Goal: Navigation & Orientation: Find specific page/section

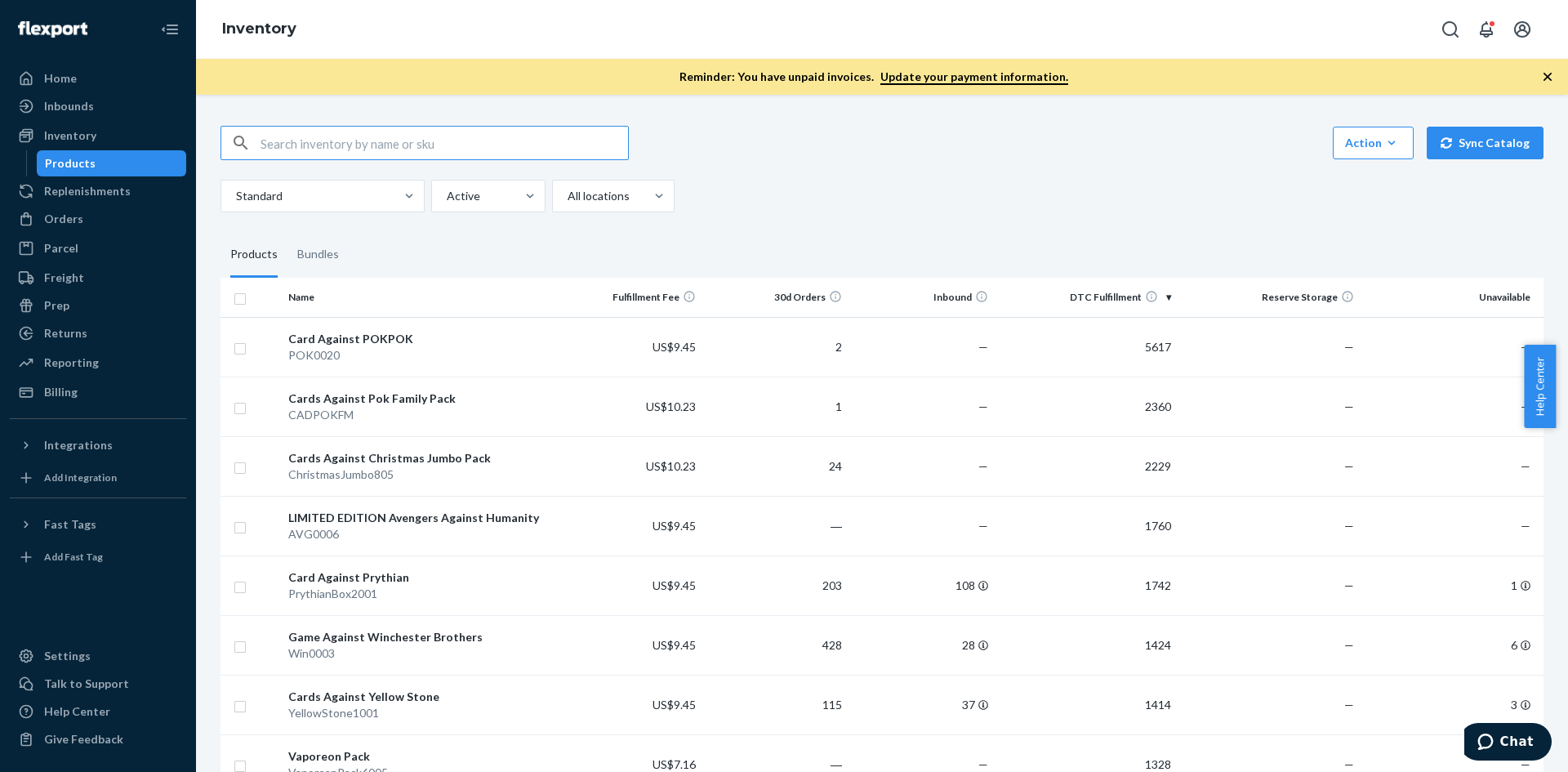
click at [360, 143] on input "text" at bounding box center [444, 143] width 367 height 33
type input "swyft"
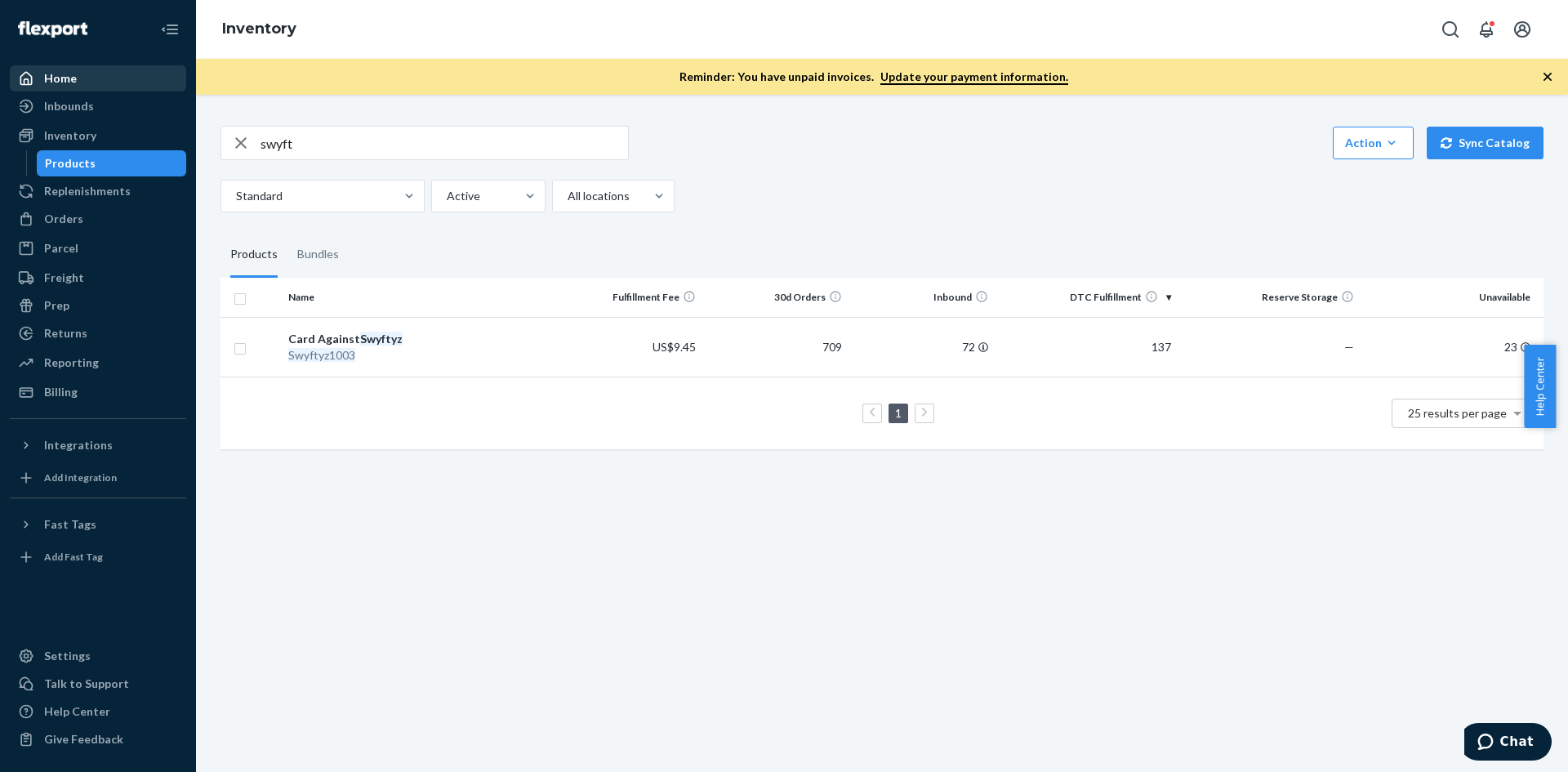
click at [153, 78] on div "Home" at bounding box center [98, 78] width 173 height 23
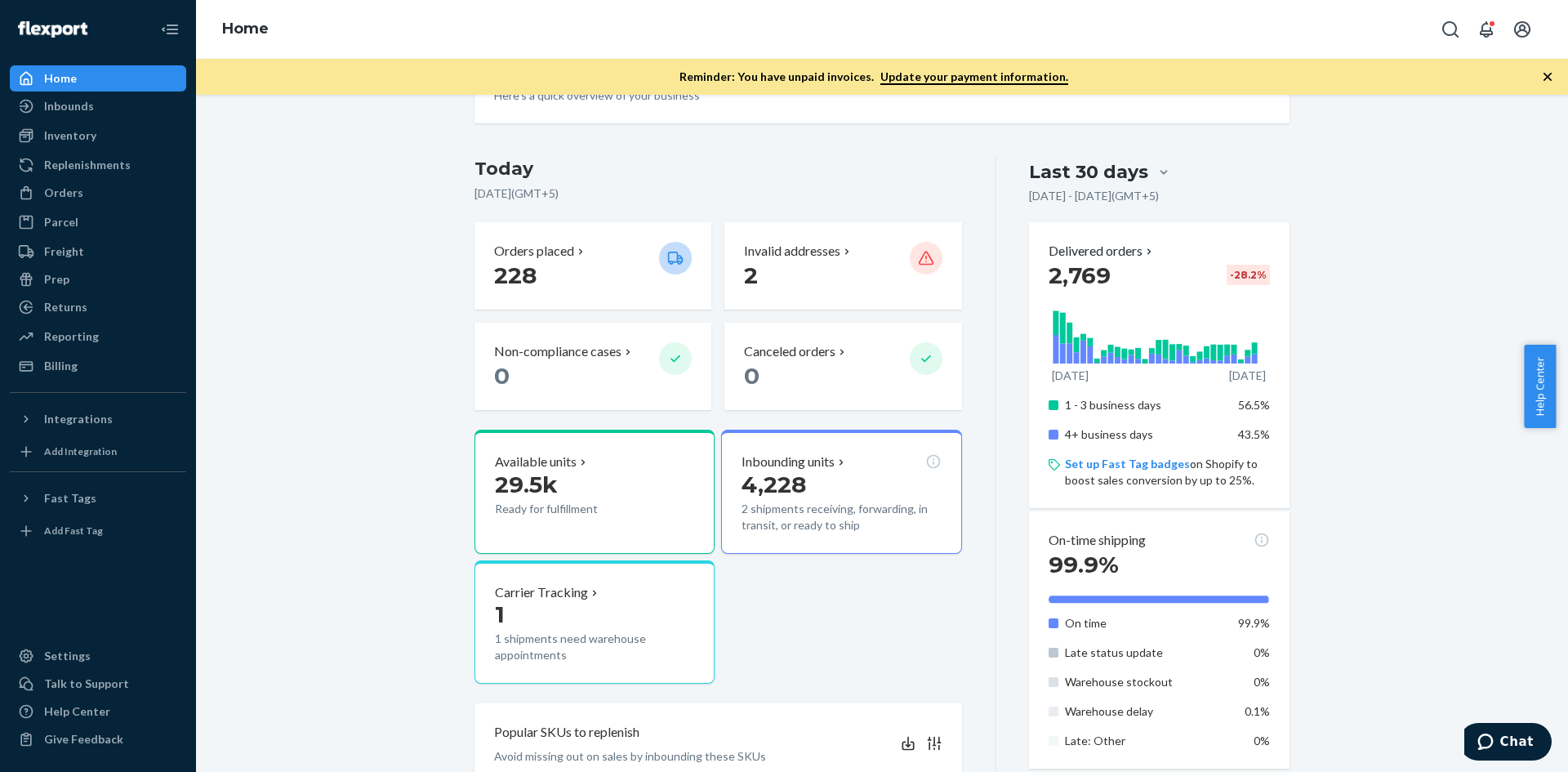
scroll to position [164, 0]
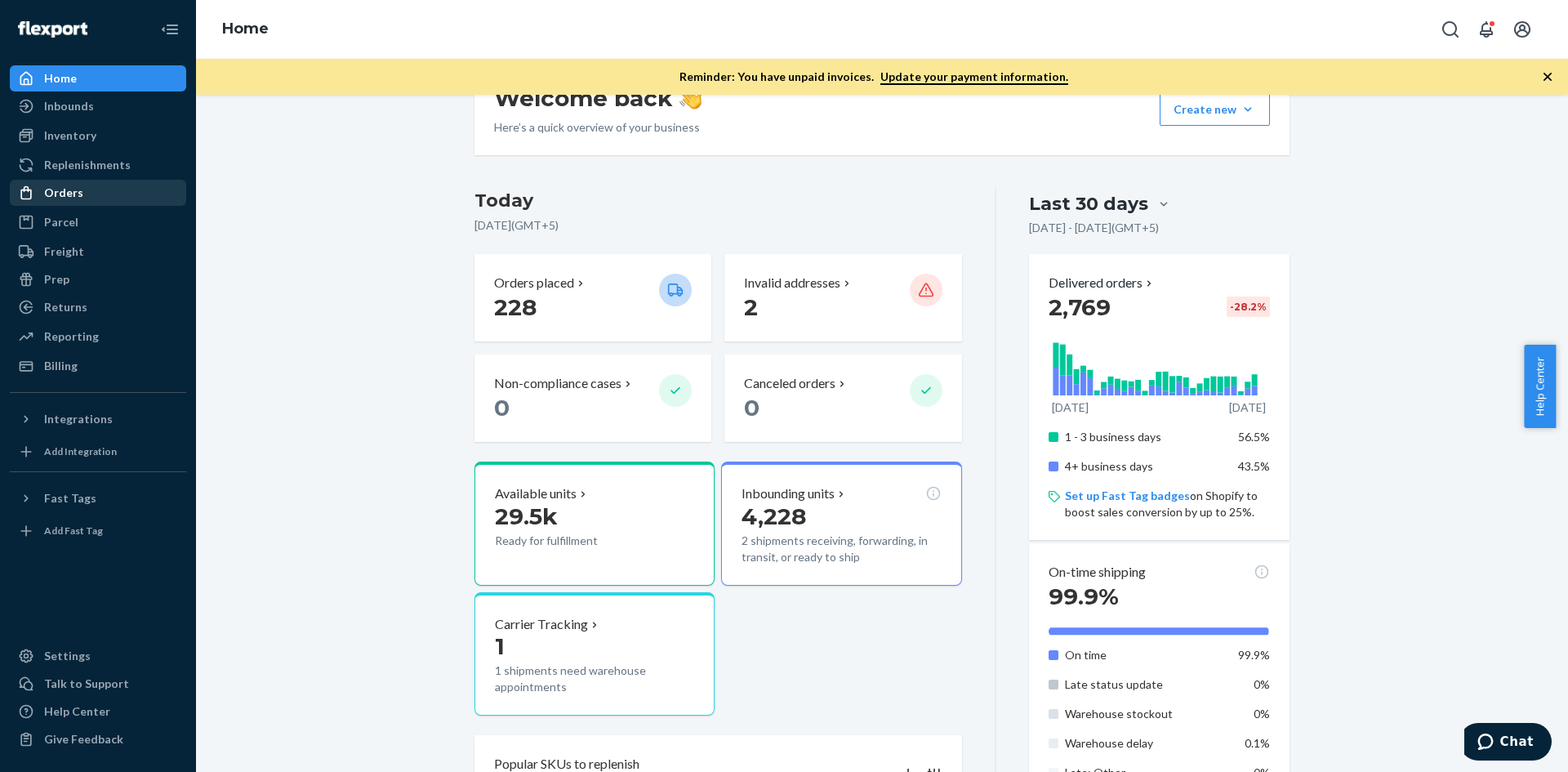
click at [143, 187] on div "Orders" at bounding box center [98, 193] width 173 height 23
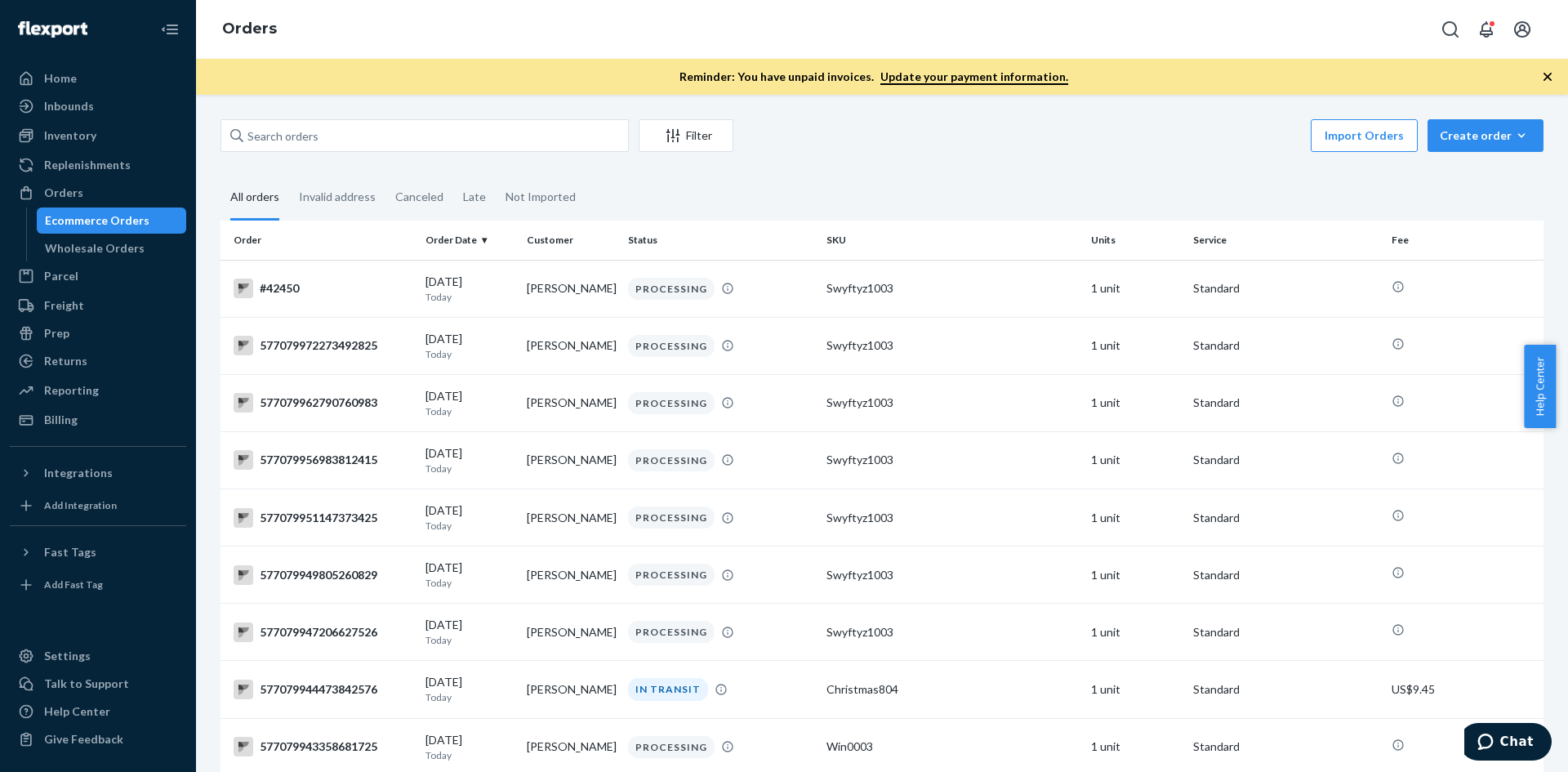
drag, startPoint x: 136, startPoint y: 74, endPoint x: 232, endPoint y: 100, distance: 99.5
click at [136, 74] on div "Home" at bounding box center [98, 78] width 173 height 23
